Goal: Find contact information: Obtain details needed to contact an individual or organization

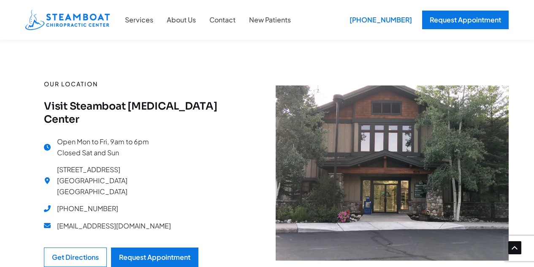
scroll to position [2492, 0]
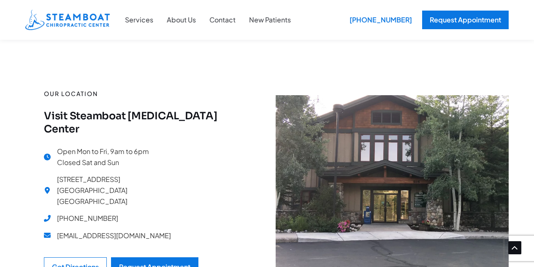
drag, startPoint x: 108, startPoint y: 158, endPoint x: 59, endPoint y: 159, distance: 49.0
click at [59, 159] on div "Open Mon to Fri, 9am to 6pm Closed Sat and Sun 505 Anglers Dr # 102 Steamboat S…" at bounding box center [142, 196] width 196 height 101
copy span "970) 879-6501"
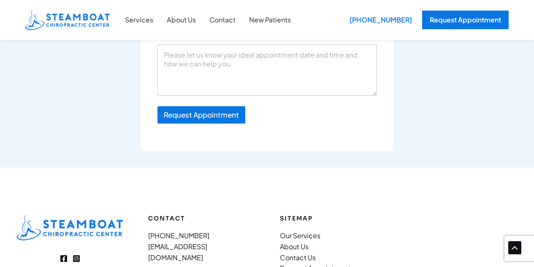
scroll to position [3015, 0]
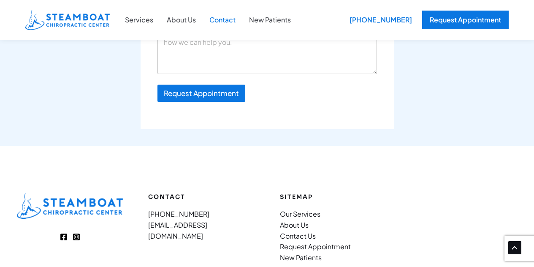
click at [220, 17] on link "Contact" at bounding box center [223, 19] width 40 height 11
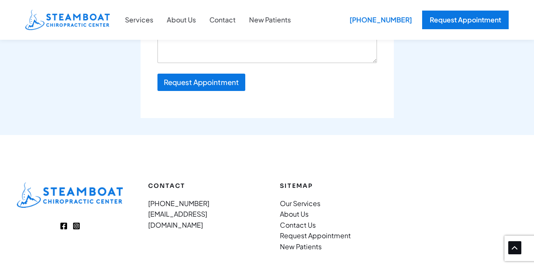
scroll to position [697, 0]
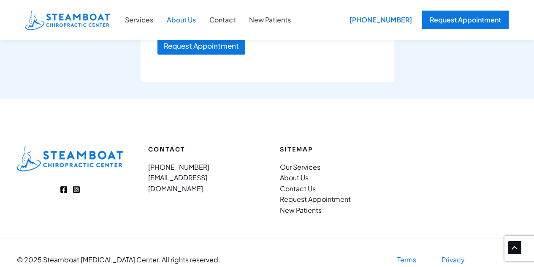
click at [184, 23] on link "About Us" at bounding box center [181, 19] width 43 height 11
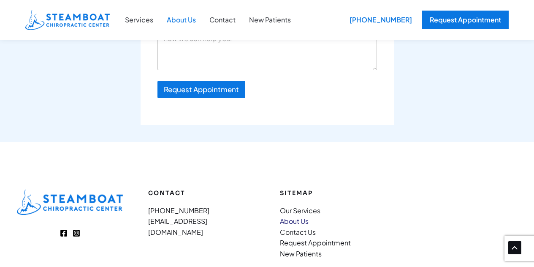
scroll to position [1375, 0]
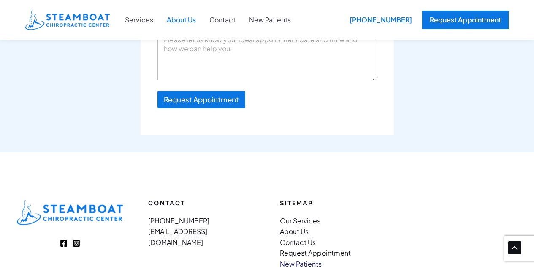
click at [311, 259] on link "New Patients" at bounding box center [301, 263] width 42 height 9
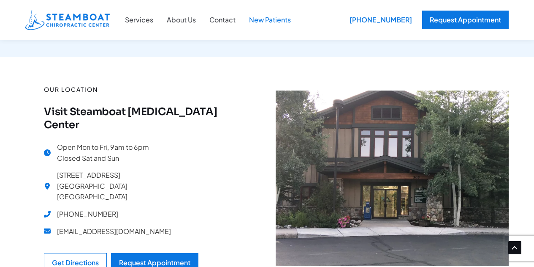
scroll to position [718, 0]
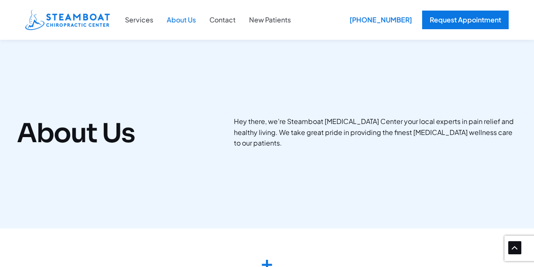
scroll to position [1375, 0]
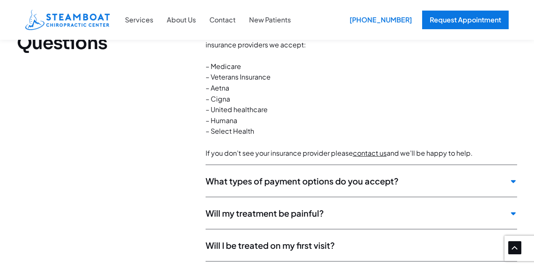
scroll to position [2323, 0]
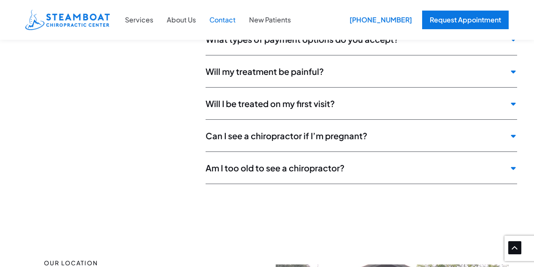
click at [220, 24] on link "Contact" at bounding box center [223, 19] width 40 height 11
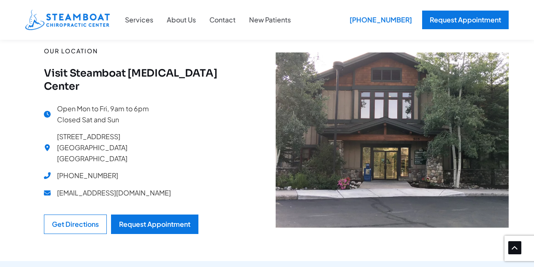
scroll to position [127, 0]
